Goal: Information Seeking & Learning: Learn about a topic

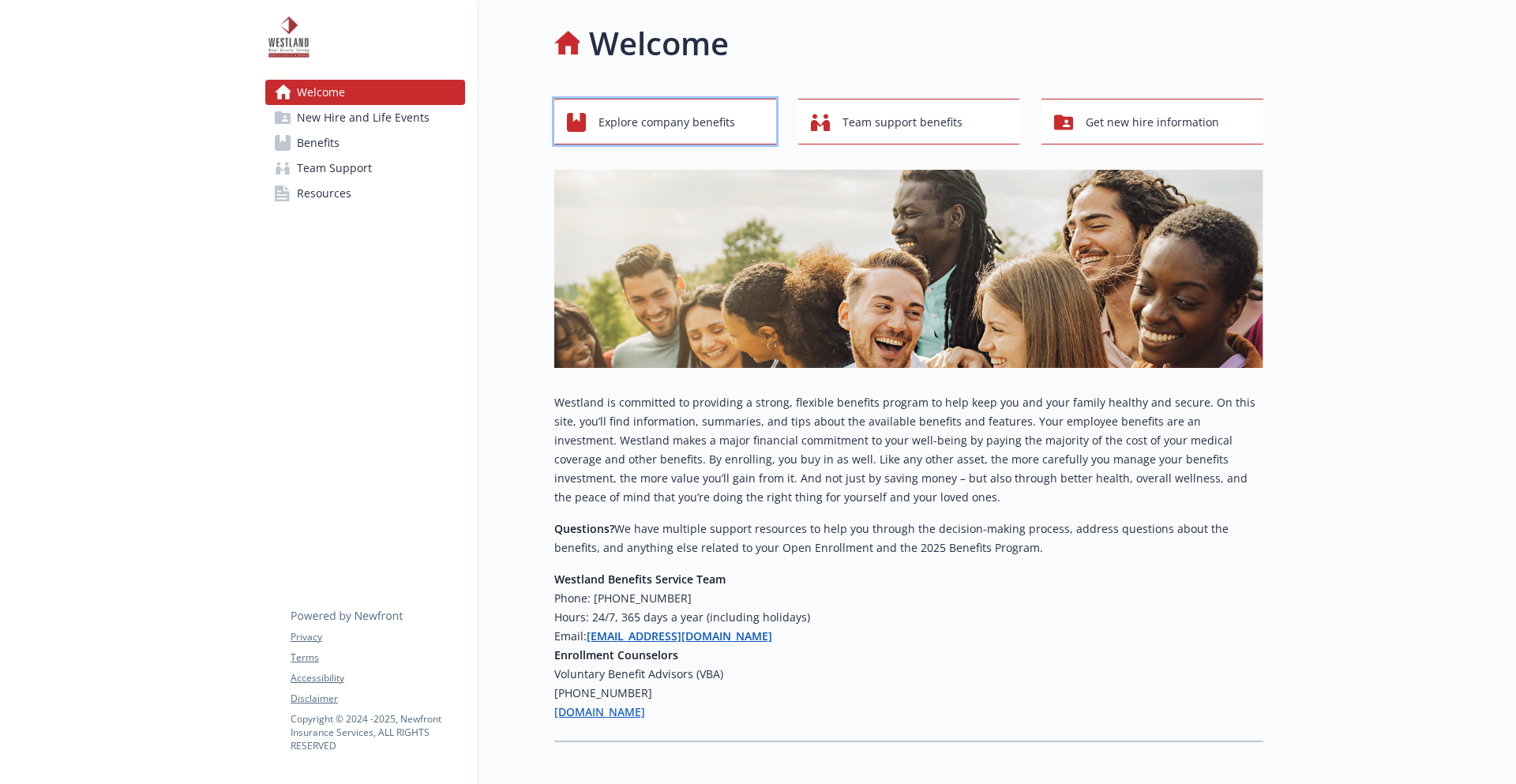
click at [680, 110] on span "Explore company benefits" at bounding box center [666, 122] width 136 height 30
click at [354, 143] on link "Benefits" at bounding box center [365, 143] width 199 height 26
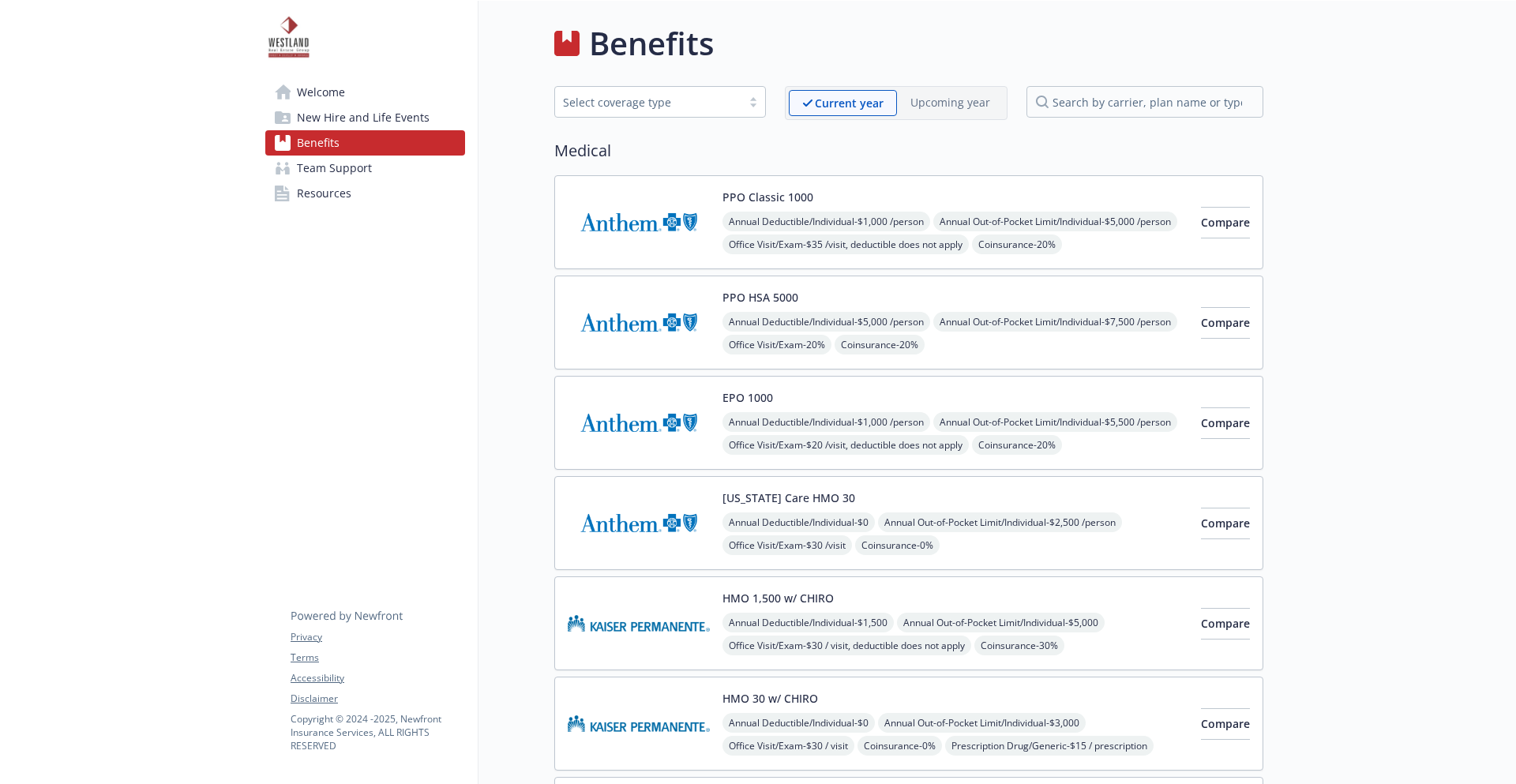
click at [357, 184] on link "Resources" at bounding box center [365, 194] width 199 height 26
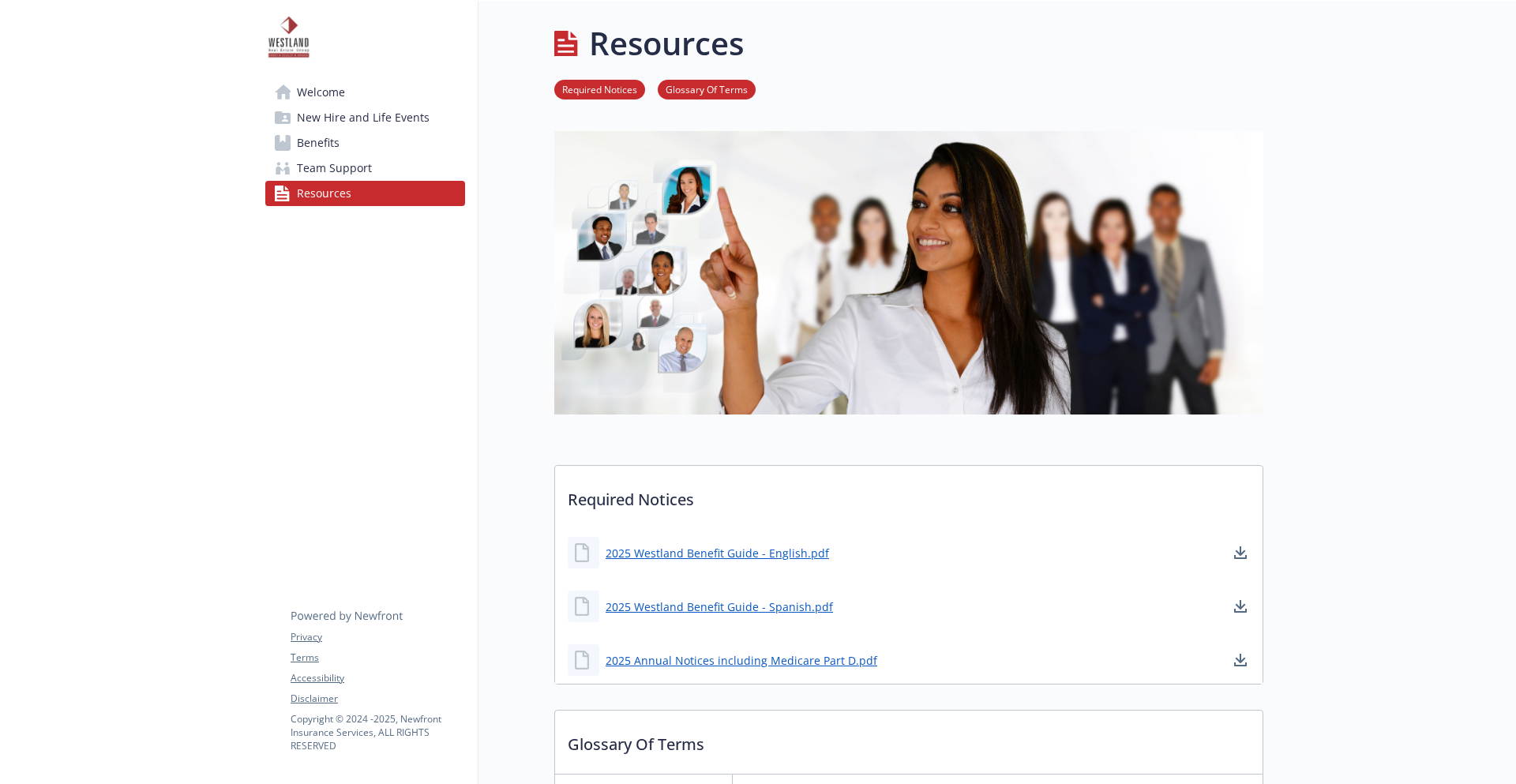
click at [371, 169] on link "Team Support" at bounding box center [365, 168] width 199 height 26
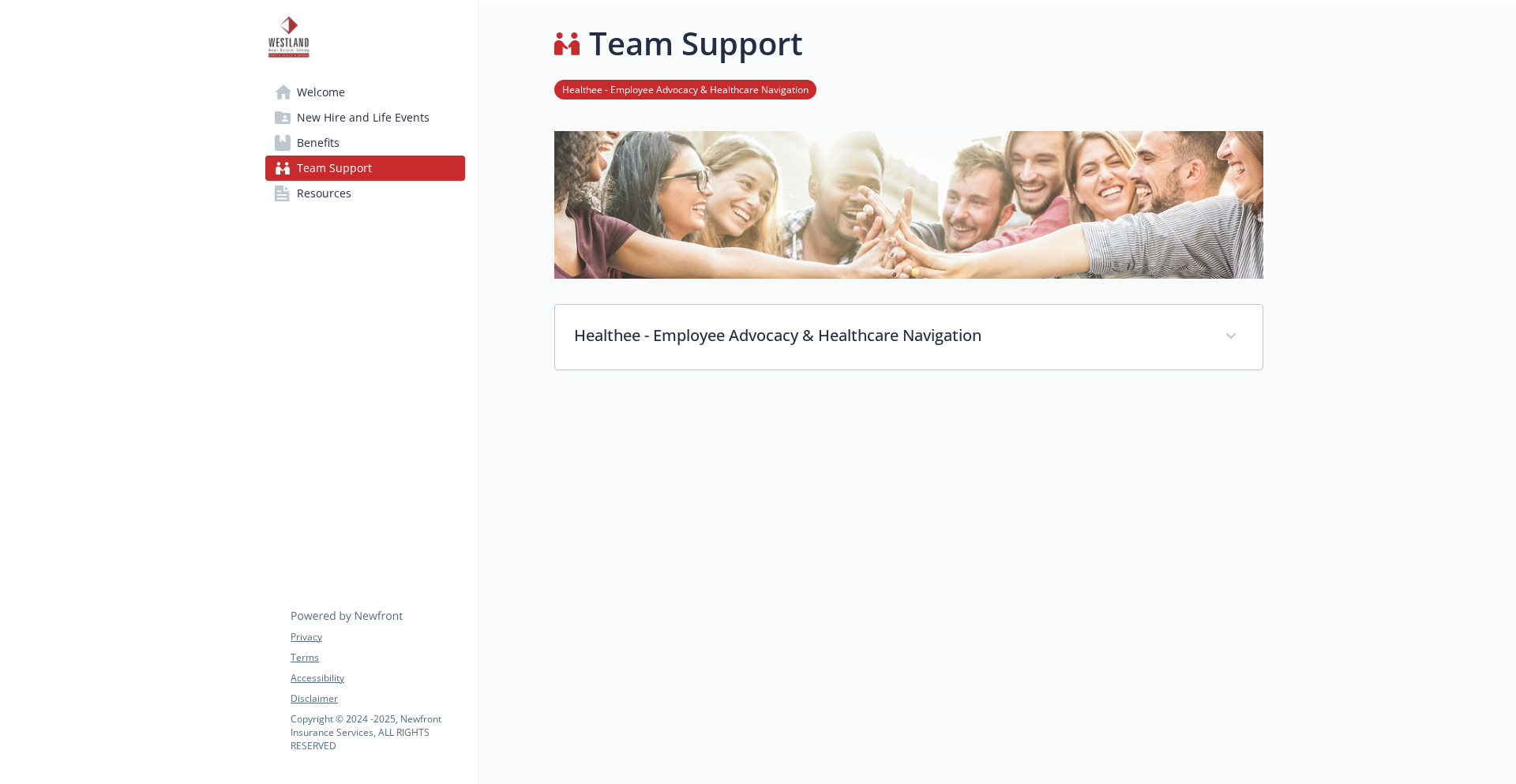
scroll to position [1, 0]
click at [385, 192] on link "Resources" at bounding box center [365, 194] width 199 height 26
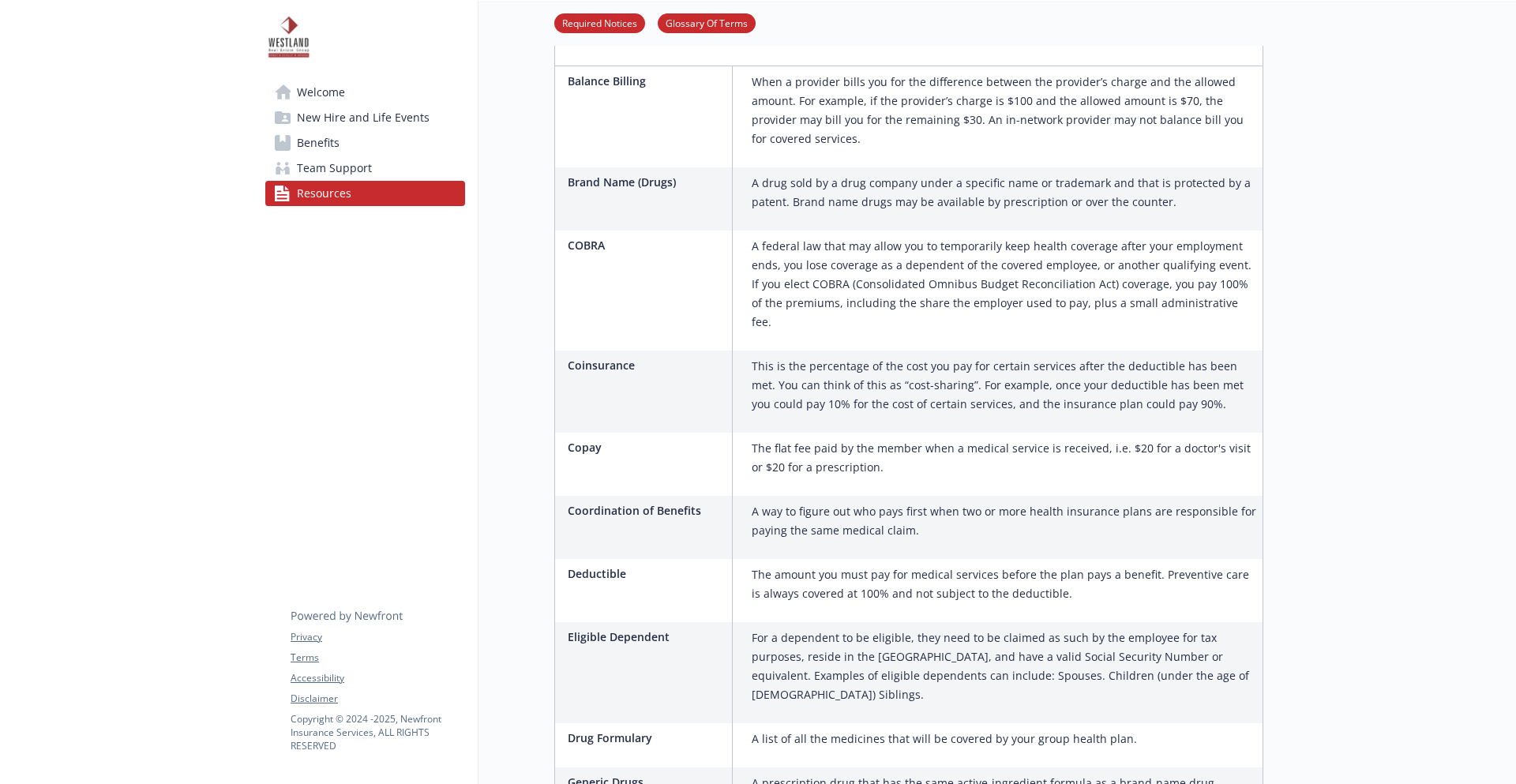
click at [410, 177] on link "Team Support" at bounding box center [365, 168] width 199 height 26
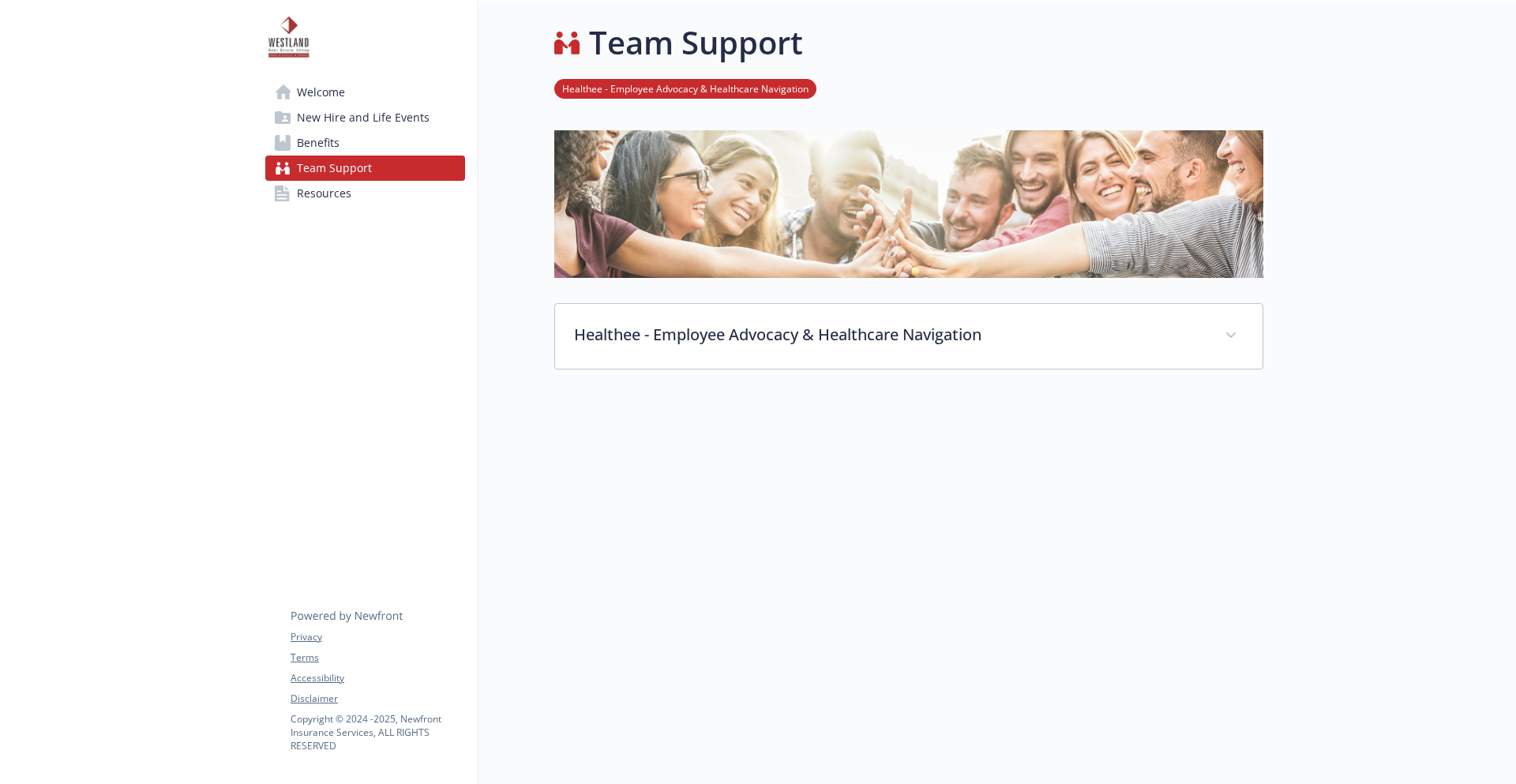
click at [408, 139] on link "Benefits" at bounding box center [365, 143] width 199 height 26
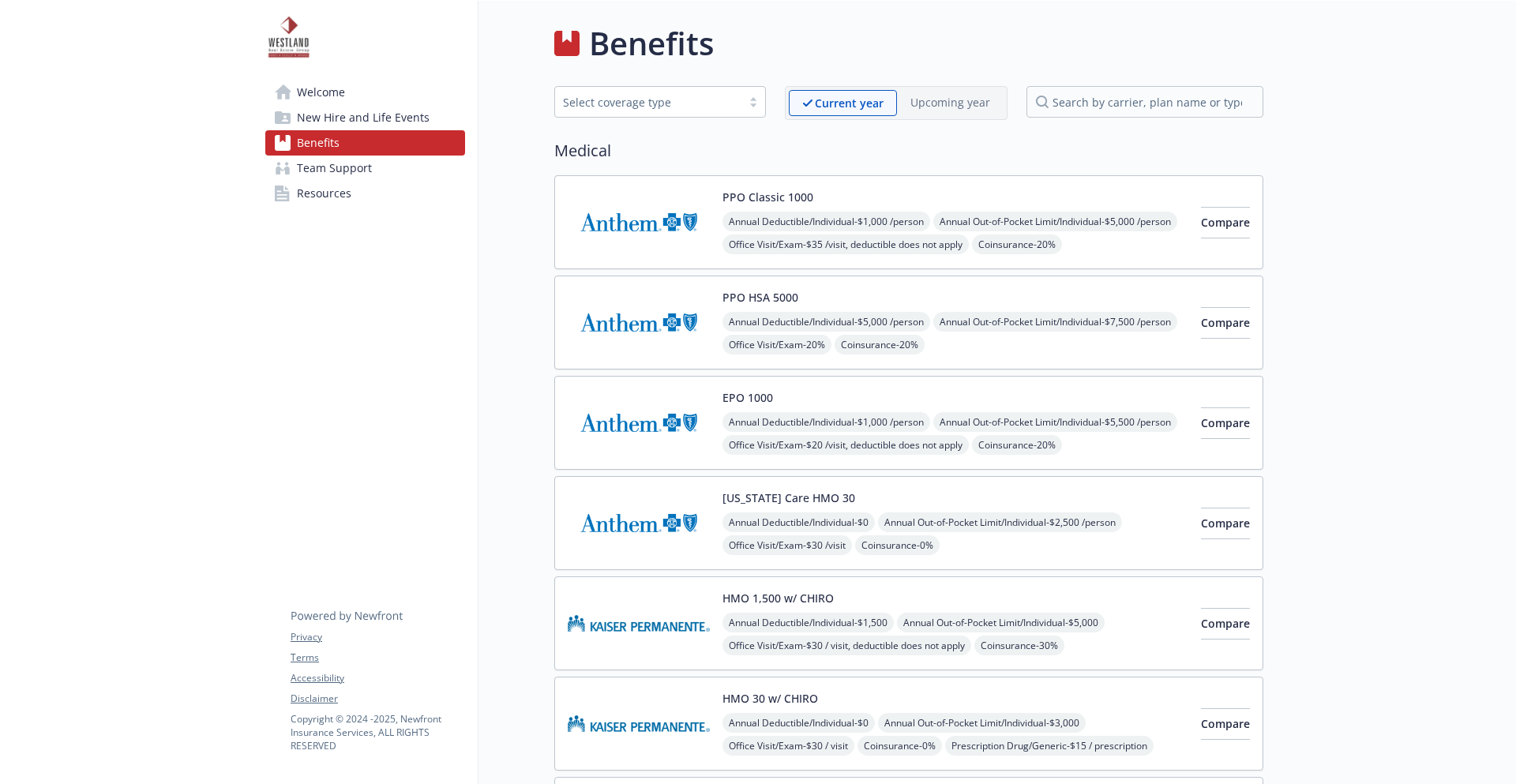
click at [389, 122] on span "New Hire and Life Events" at bounding box center [362, 118] width 133 height 26
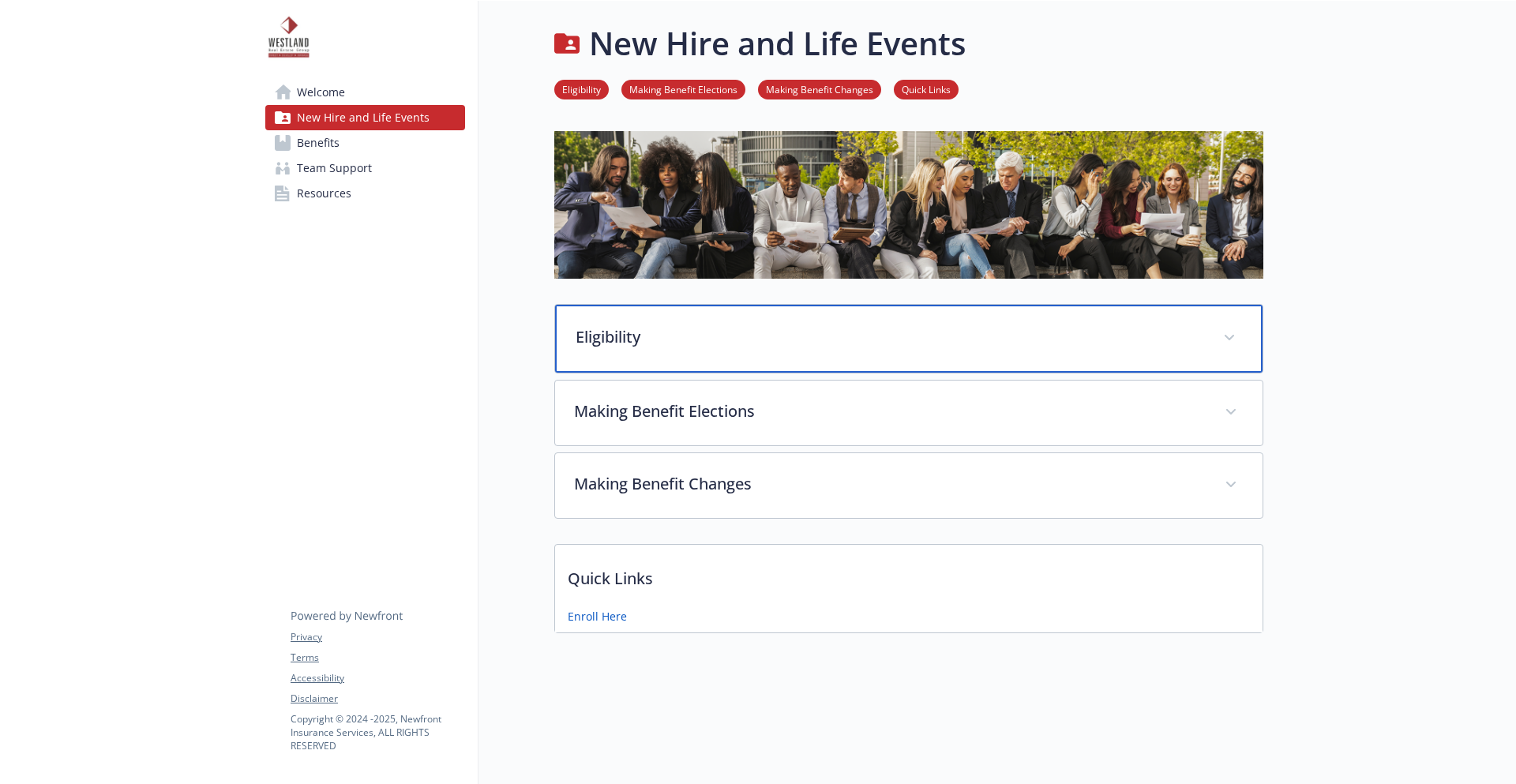
click at [654, 321] on div "Eligibility" at bounding box center [909, 338] width 707 height 68
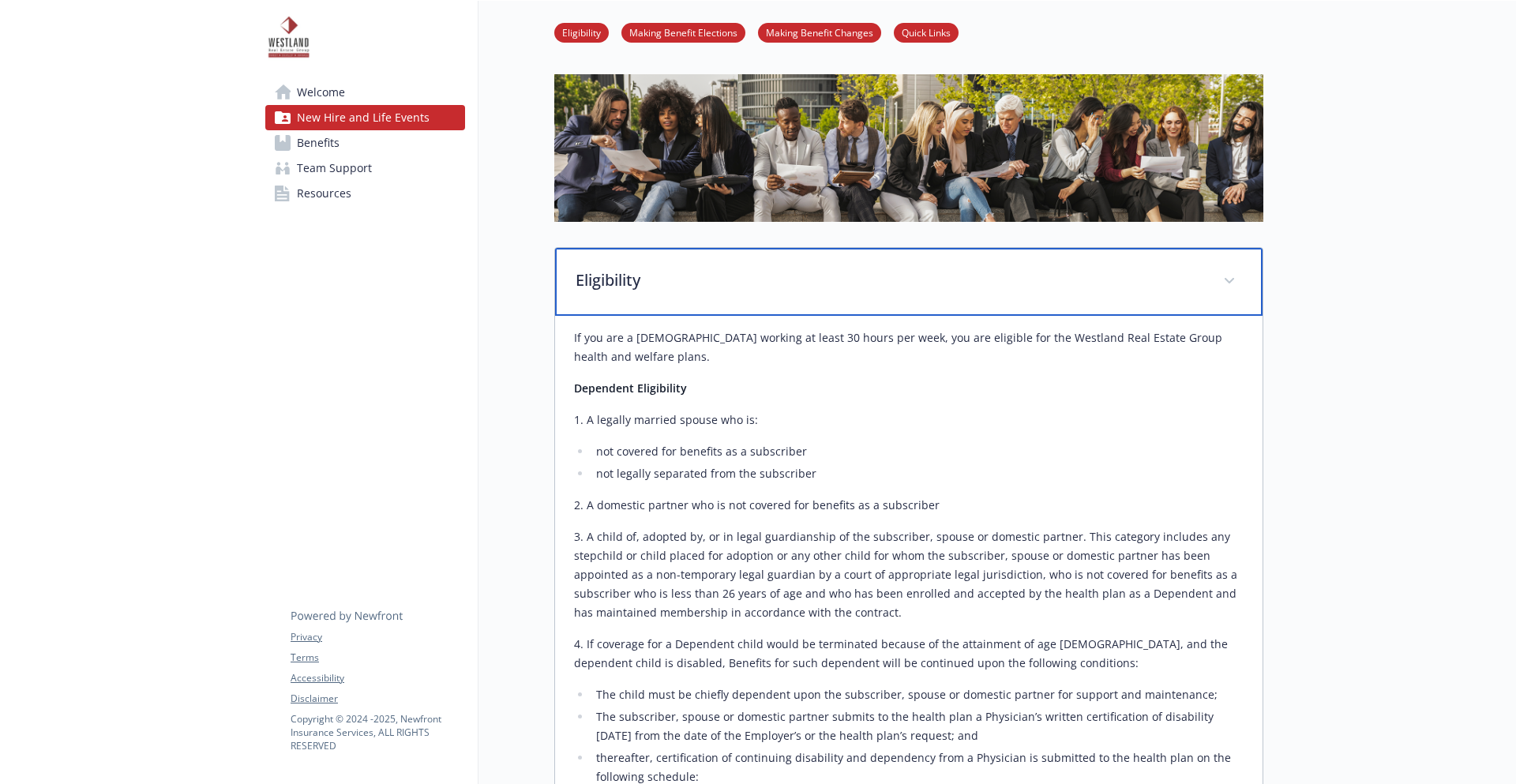
click at [672, 277] on p "Eligibility" at bounding box center [889, 280] width 629 height 24
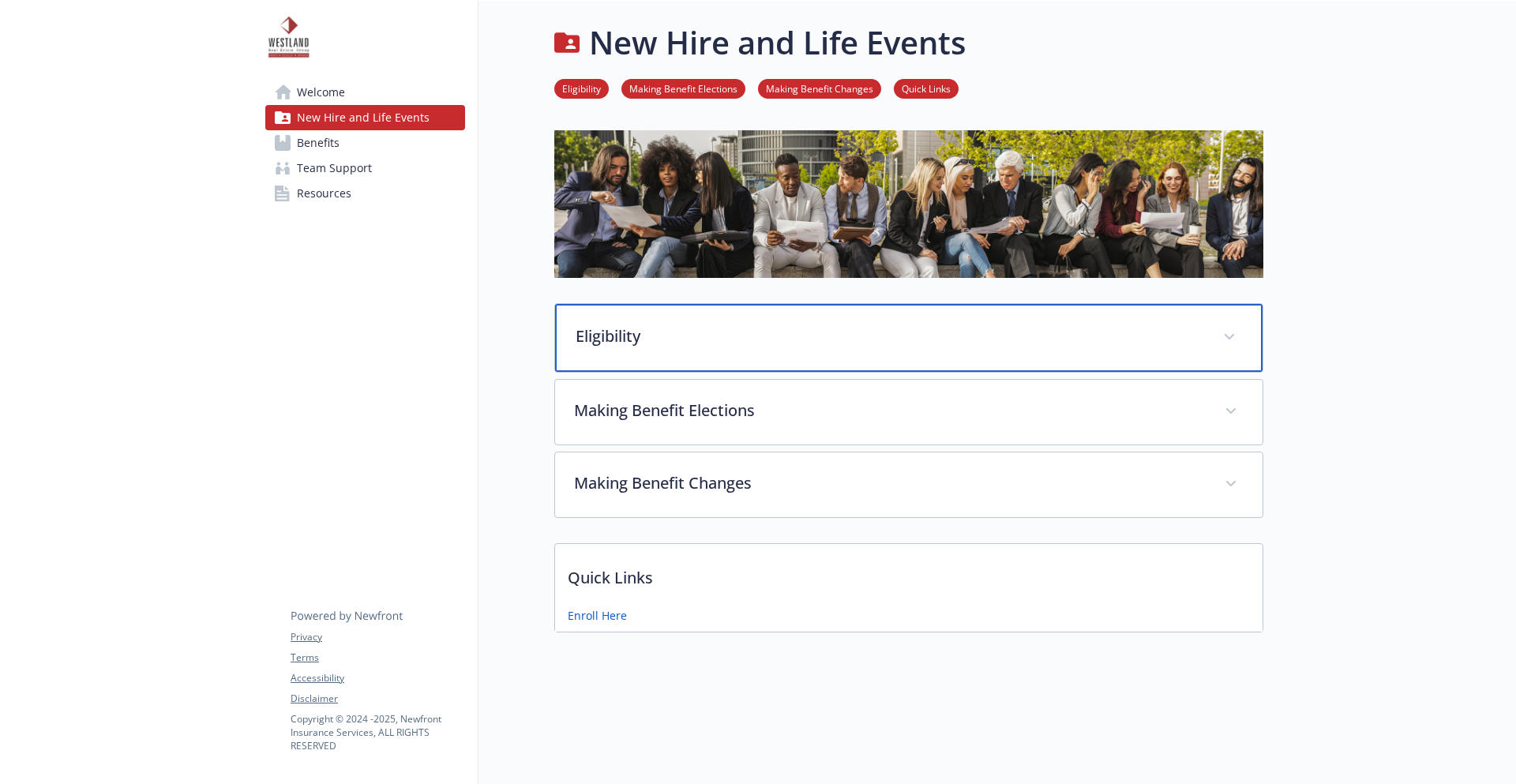
scroll to position [1, 0]
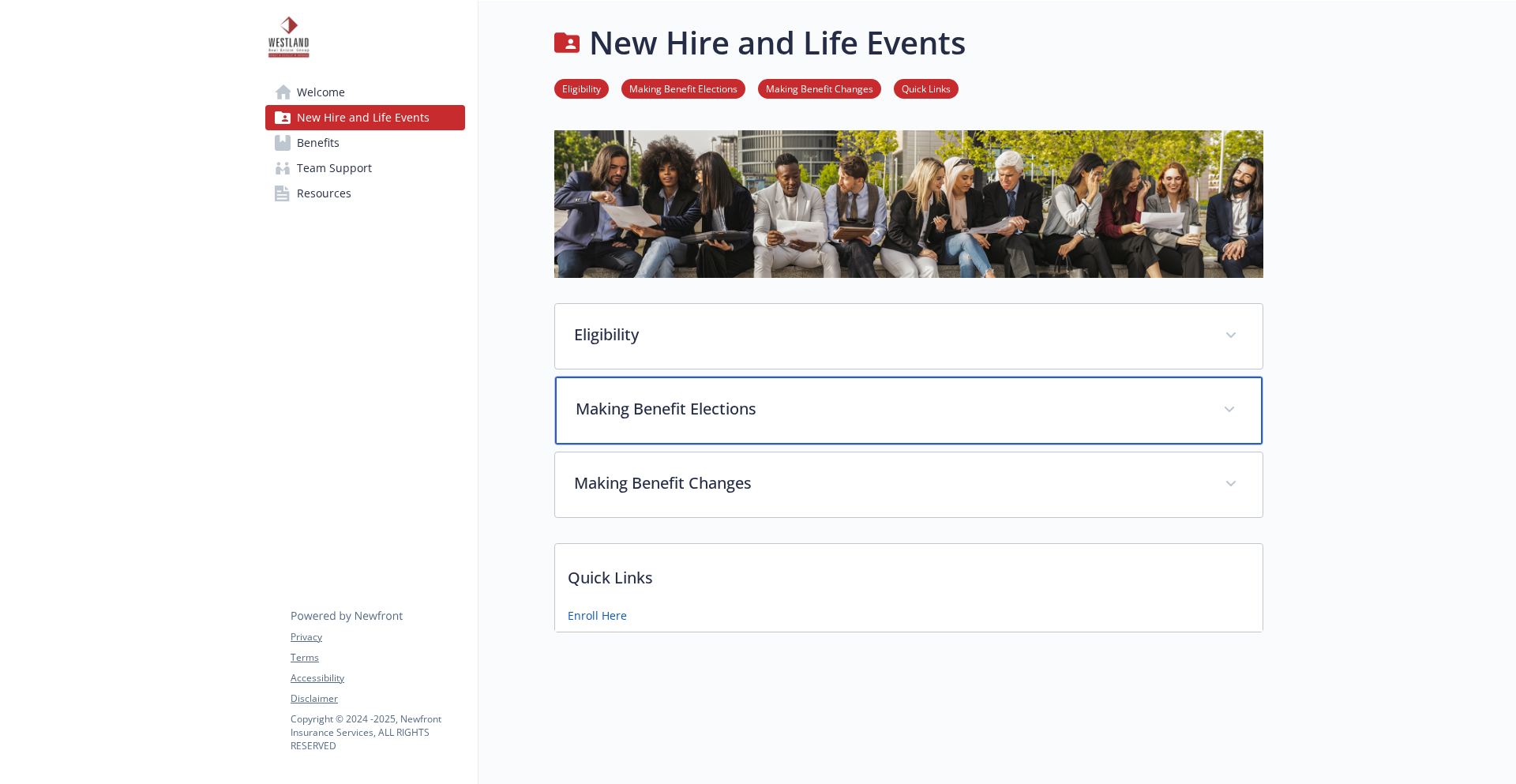
click at [702, 428] on div "Making Benefit Elections" at bounding box center [909, 411] width 707 height 68
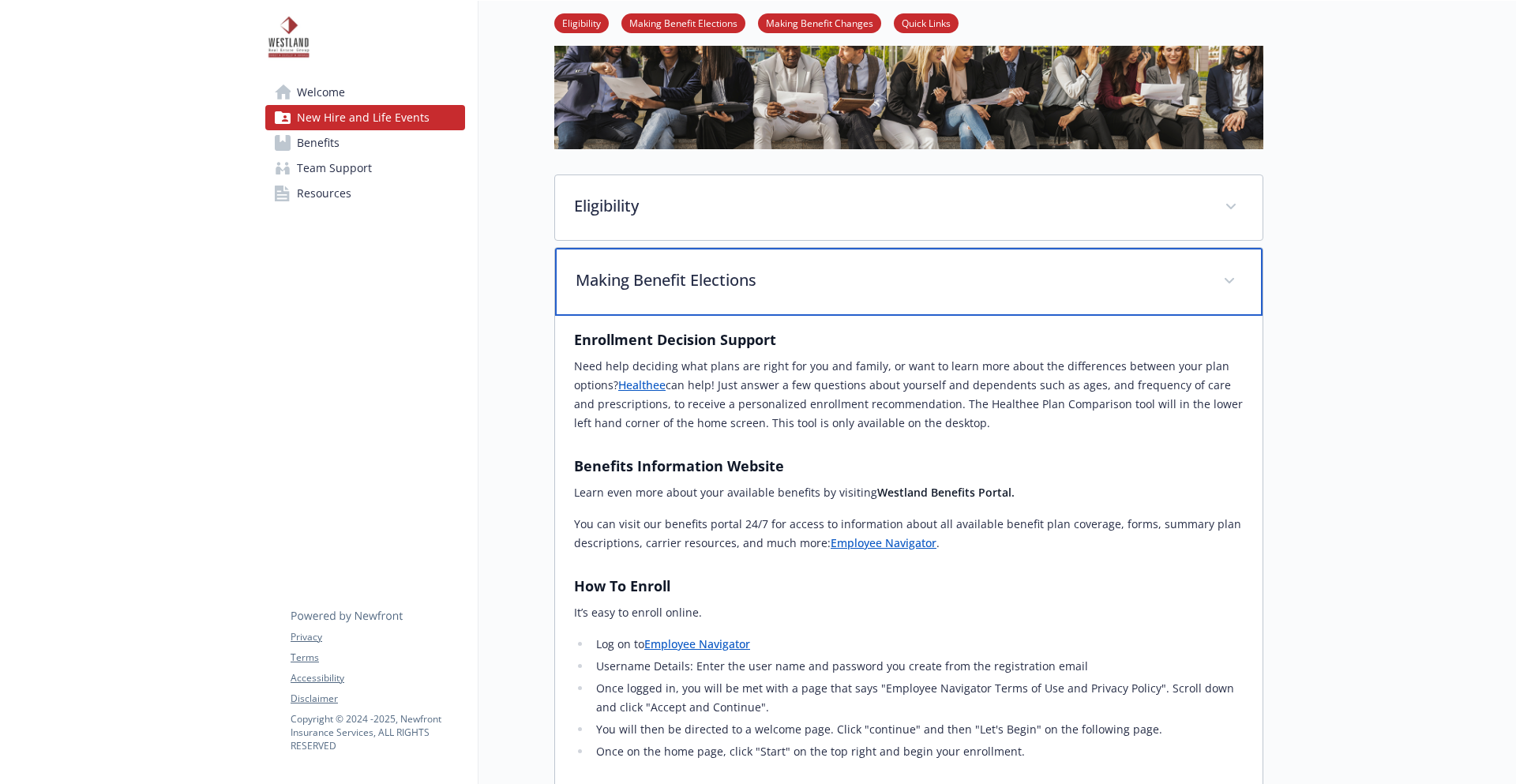
click at [778, 279] on p "Making Benefit Elections" at bounding box center [889, 280] width 629 height 24
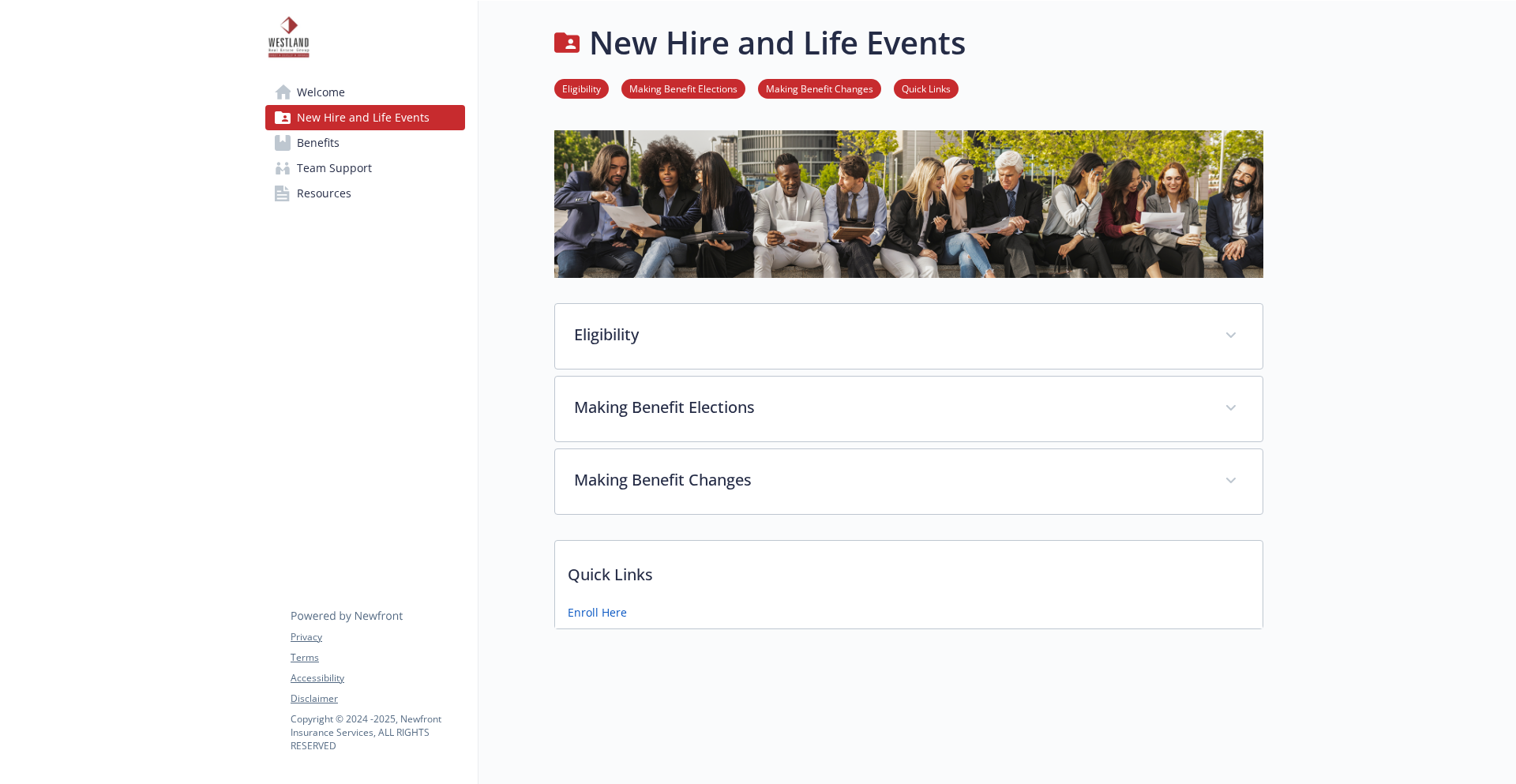
click at [374, 94] on link "Welcome" at bounding box center [365, 92] width 199 height 26
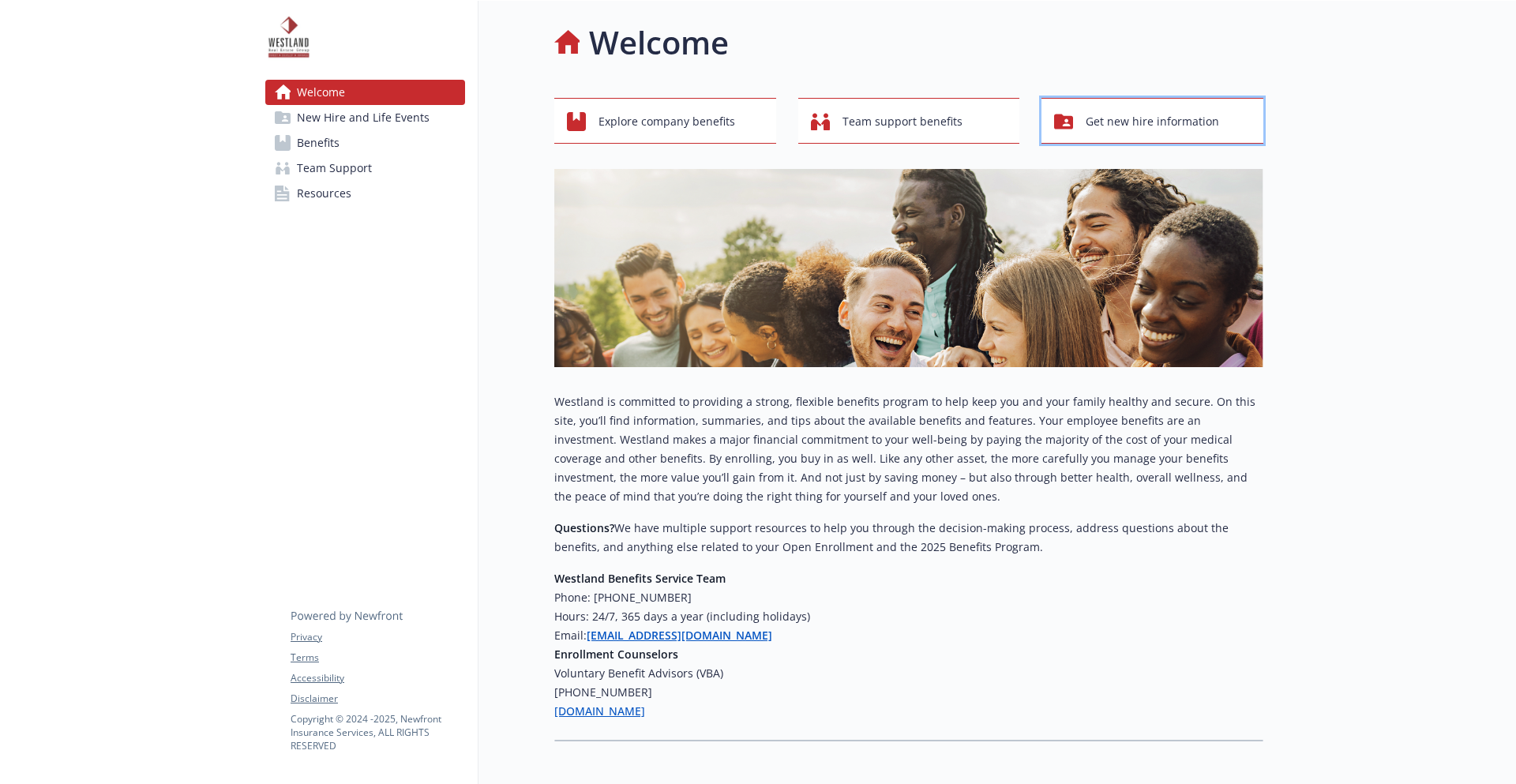
click at [1129, 124] on span "Get new hire information" at bounding box center [1153, 121] width 134 height 30
